Goal: Task Accomplishment & Management: Use online tool/utility

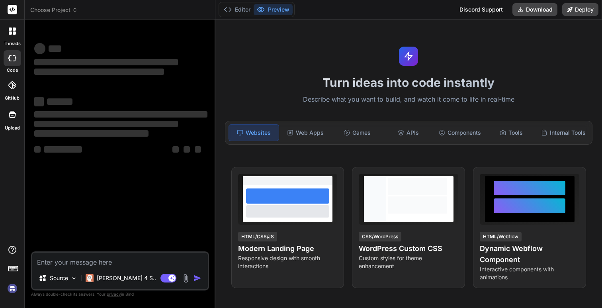
scroll to position [47, 0]
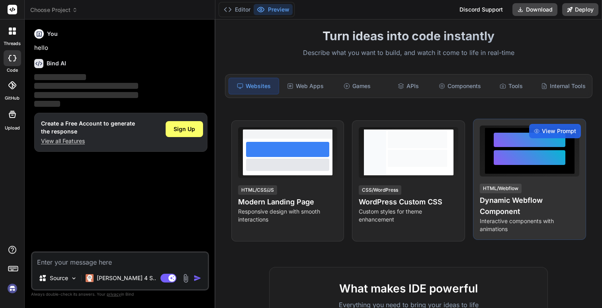
click at [519, 176] on div at bounding box center [530, 150] width 100 height 51
click at [519, 143] on div at bounding box center [530, 140] width 72 height 15
click at [499, 209] on h4 "Dynamic Webflow Component" at bounding box center [530, 206] width 100 height 22
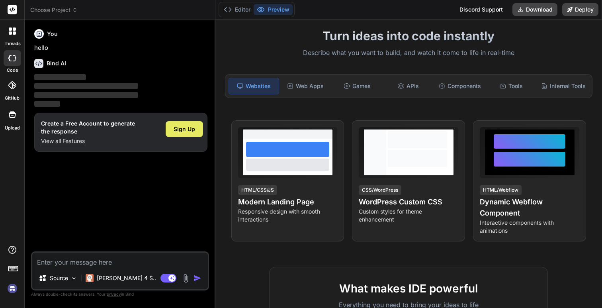
click at [195, 125] on div "Sign Up" at bounding box center [184, 129] width 37 height 16
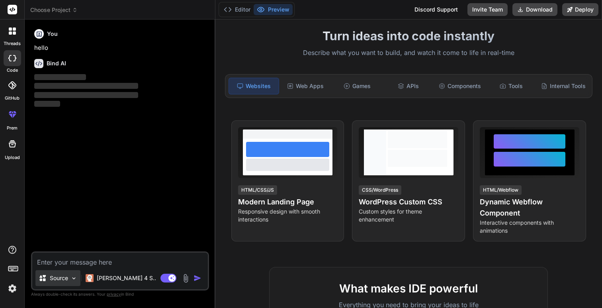
click at [59, 277] on p "Source" at bounding box center [59, 278] width 18 height 8
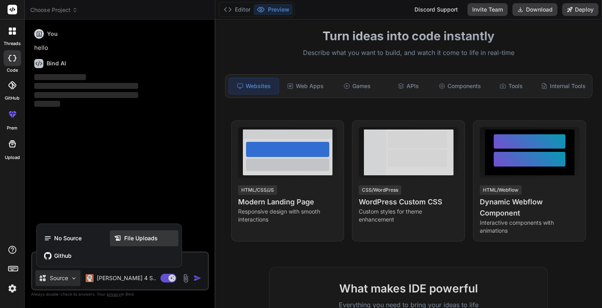
click at [125, 242] on div "File Uploads" at bounding box center [144, 238] width 68 height 16
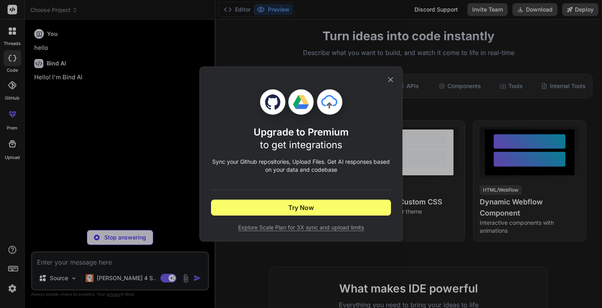
click at [389, 78] on icon at bounding box center [390, 79] width 9 height 9
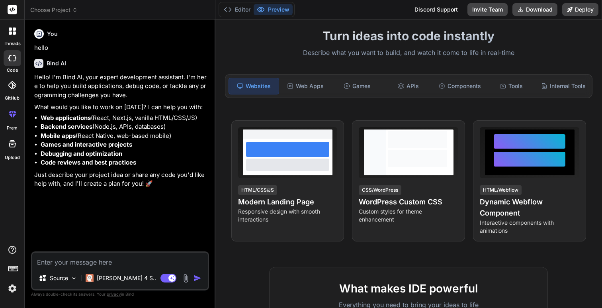
type textarea "x"
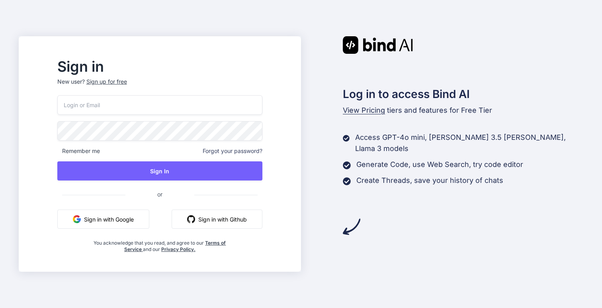
click at [149, 209] on div "Remember me Forgot your password? Sign In or Sign in with Google Sign in with G…" at bounding box center [159, 173] width 205 height 157
click at [144, 220] on button "Sign in with Google" at bounding box center [103, 218] width 92 height 19
